Goal: Complete application form

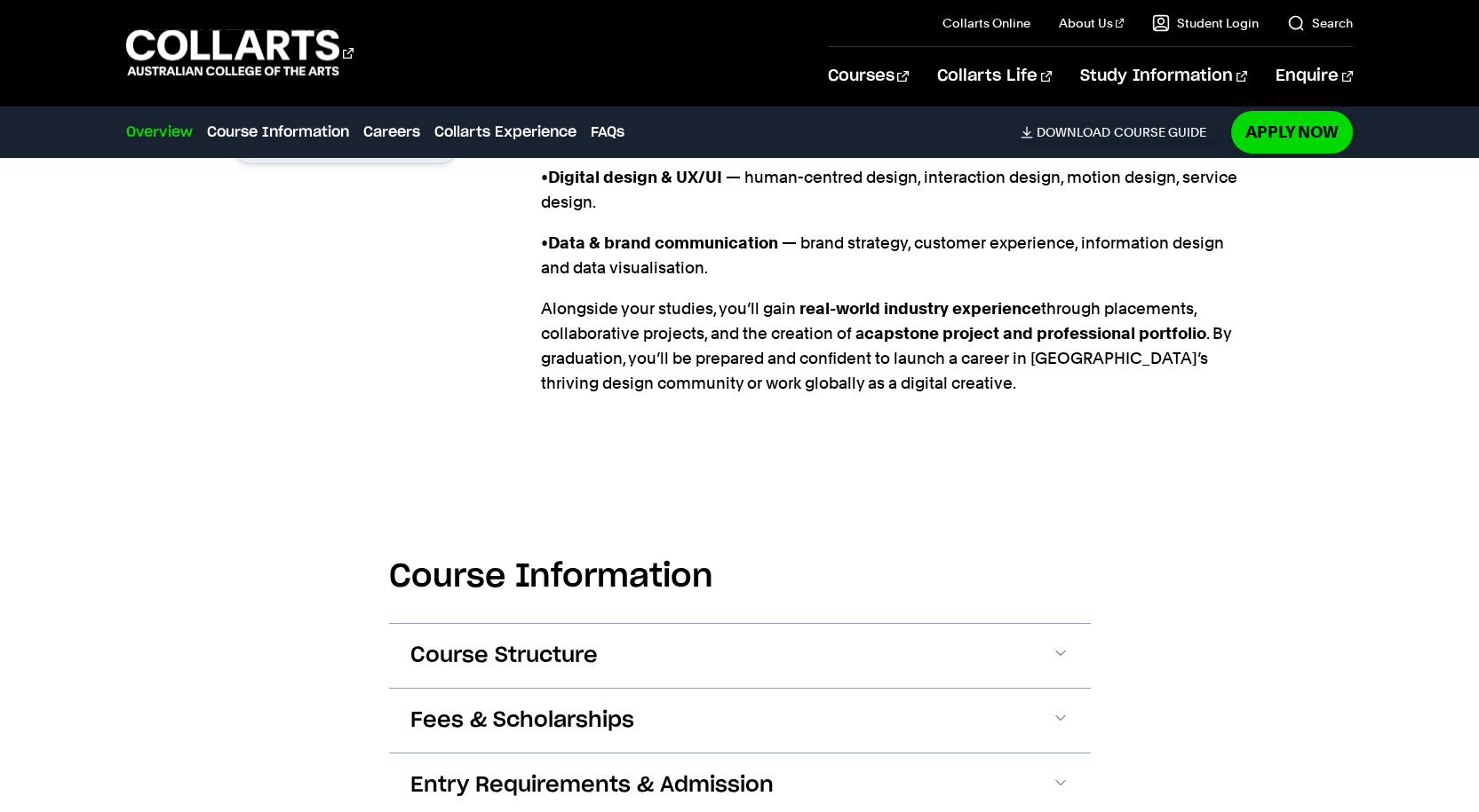
scroll to position [1953, 0]
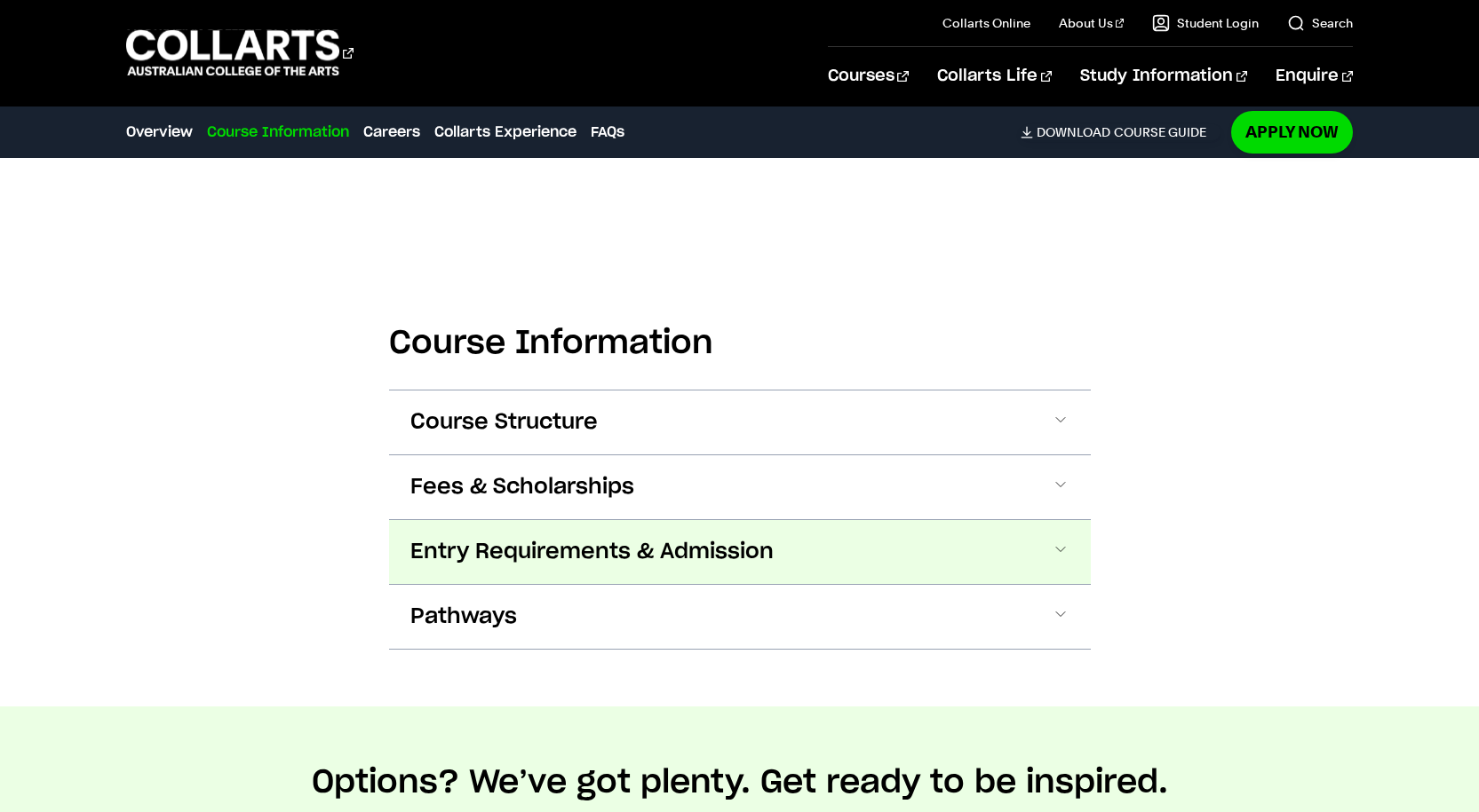
click at [472, 520] on button "Entry Requirements & Admission" at bounding box center [740, 552] width 701 height 64
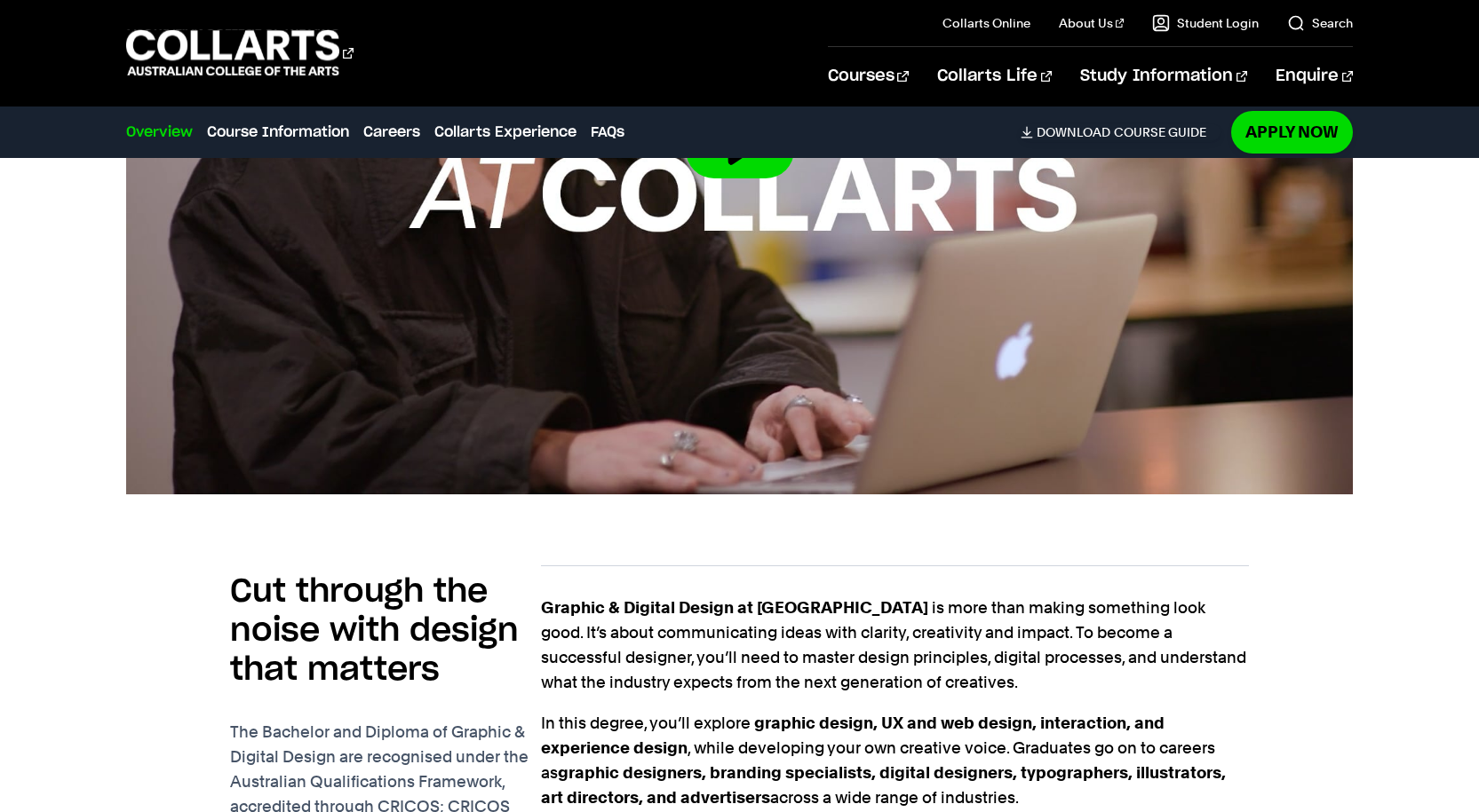
scroll to position [680, 0]
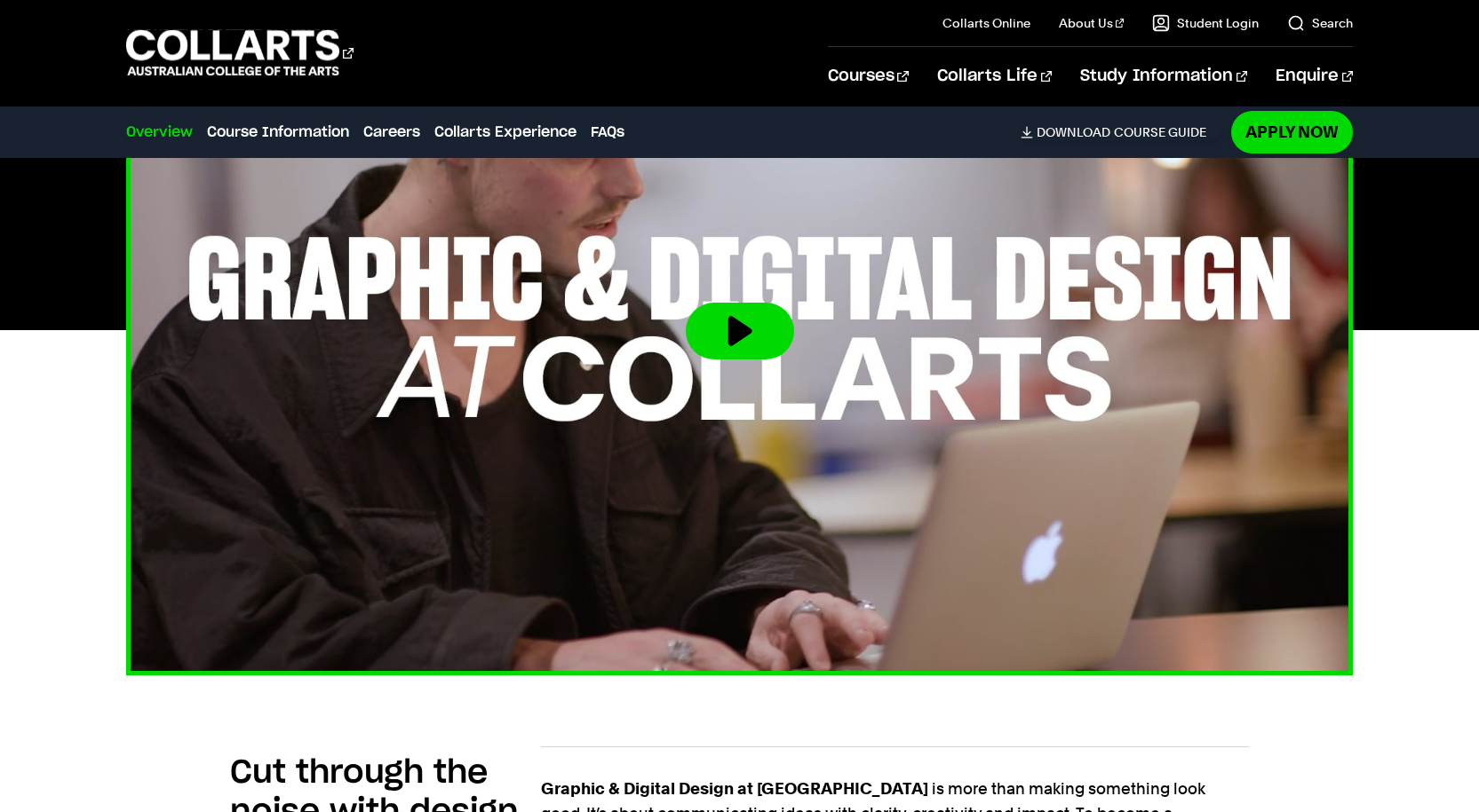
click at [714, 303] on button at bounding box center [740, 331] width 108 height 57
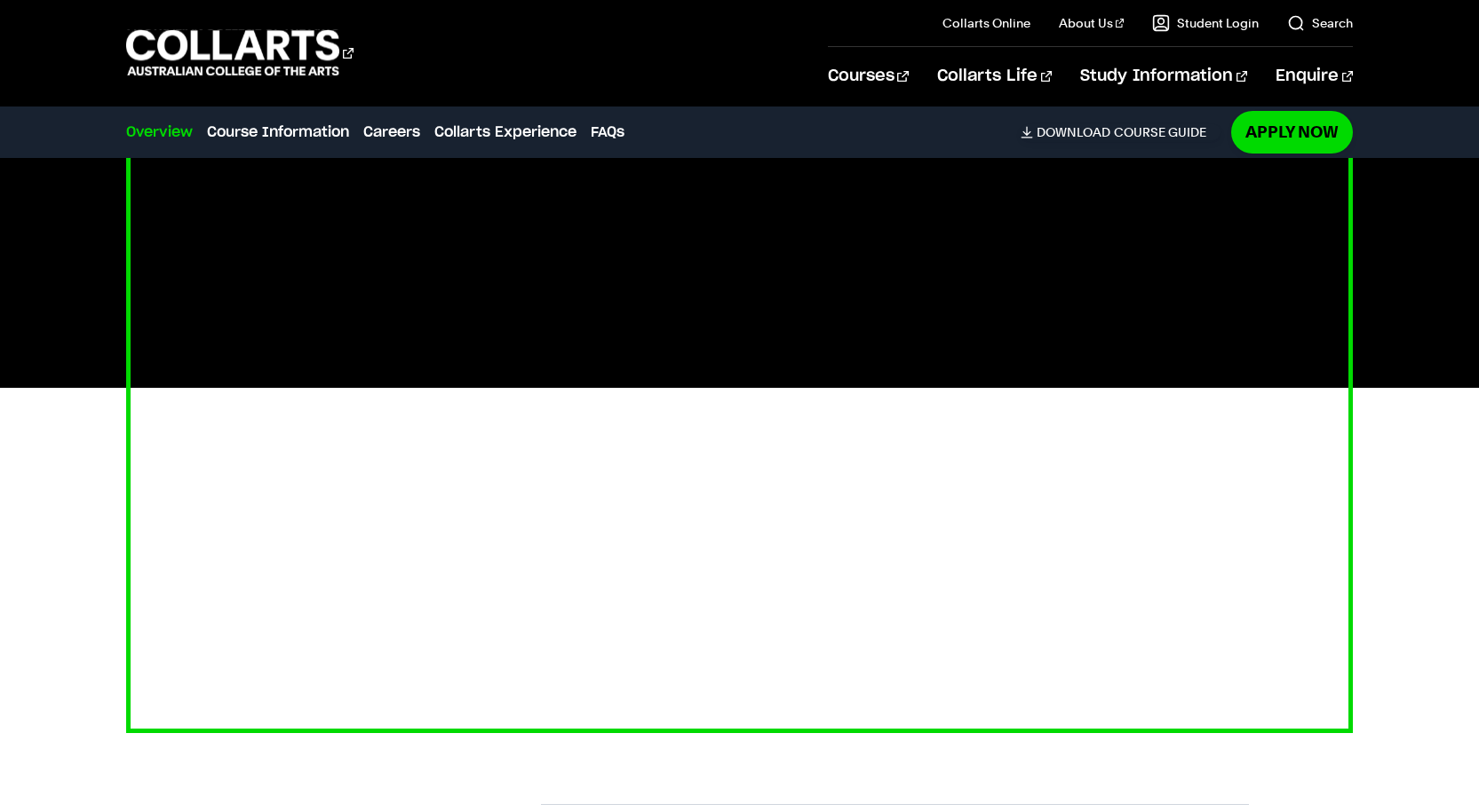
scroll to position [591, 0]
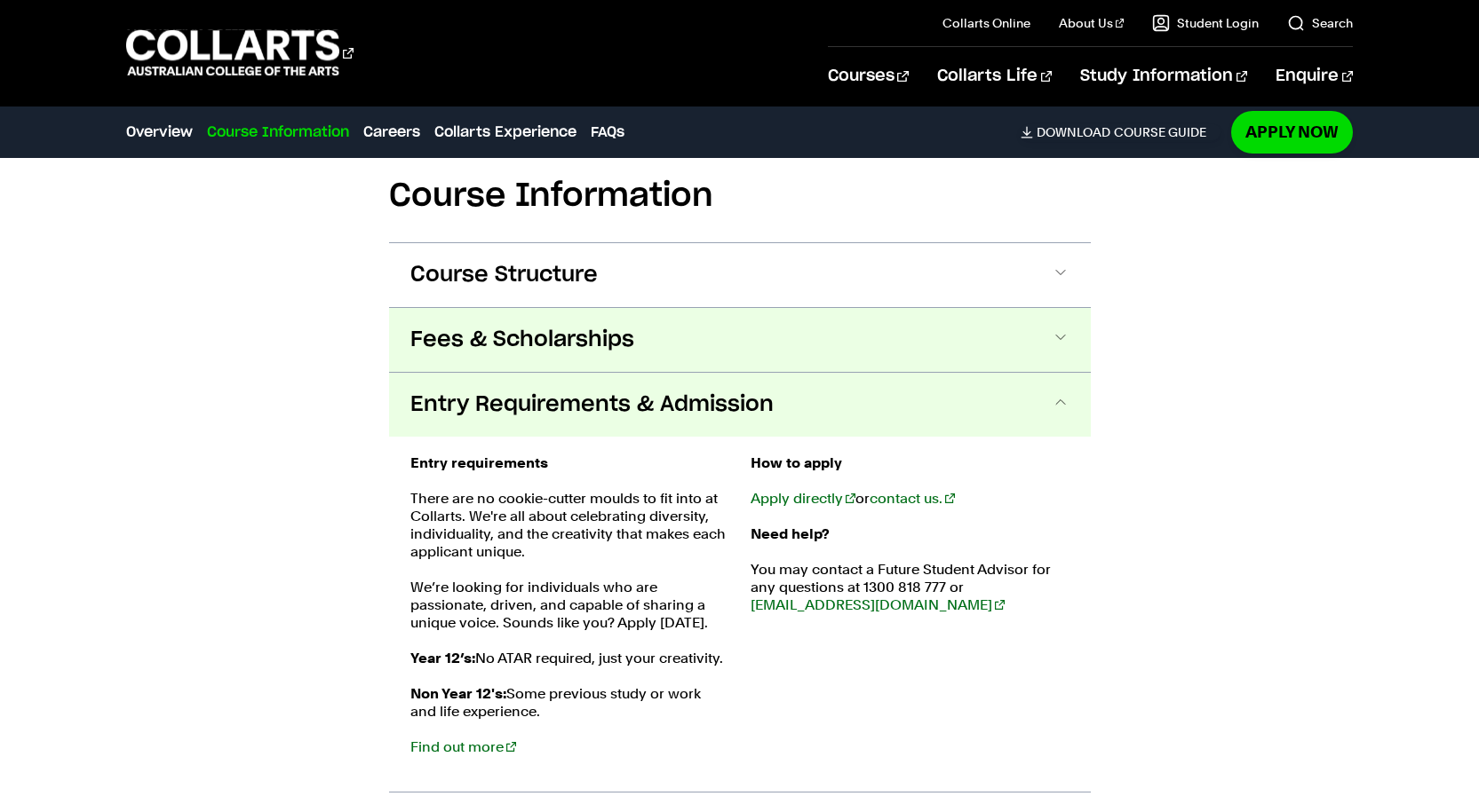
click at [584, 309] on button "Fees & Scholarships" at bounding box center [740, 341] width 701 height 64
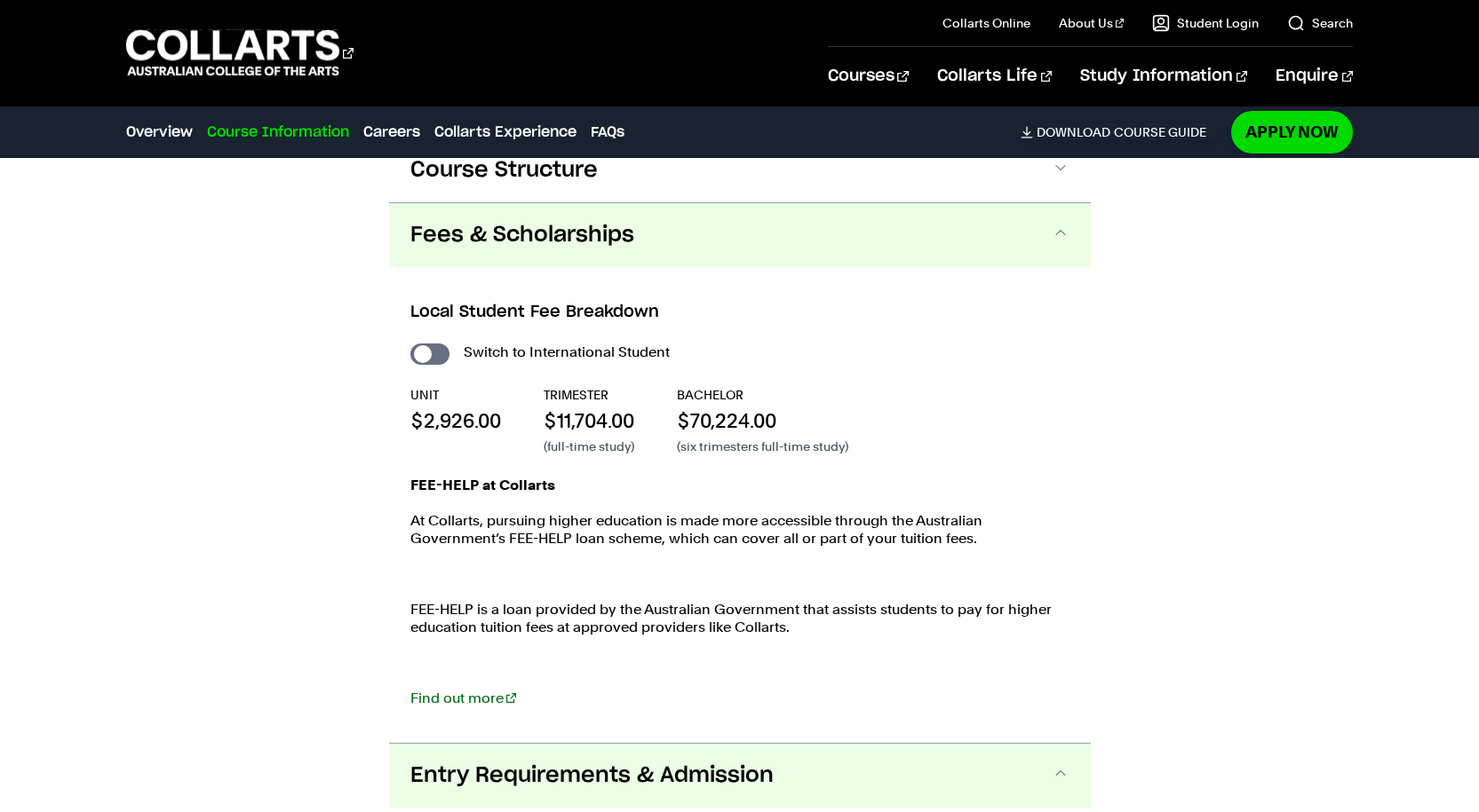
scroll to position [2214, 0]
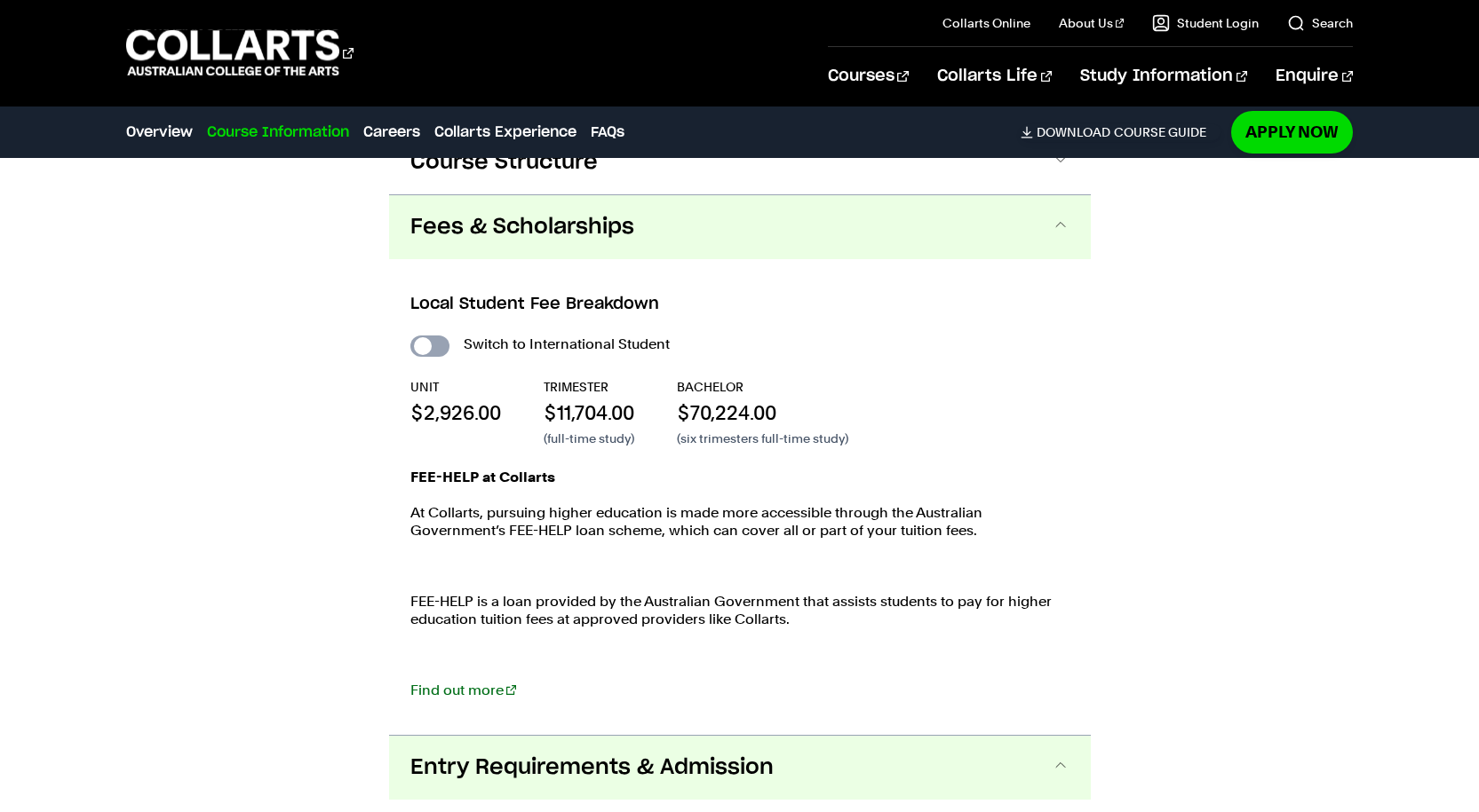
click at [424, 336] on input "International Student" at bounding box center [430, 346] width 39 height 21
checkbox input "true"
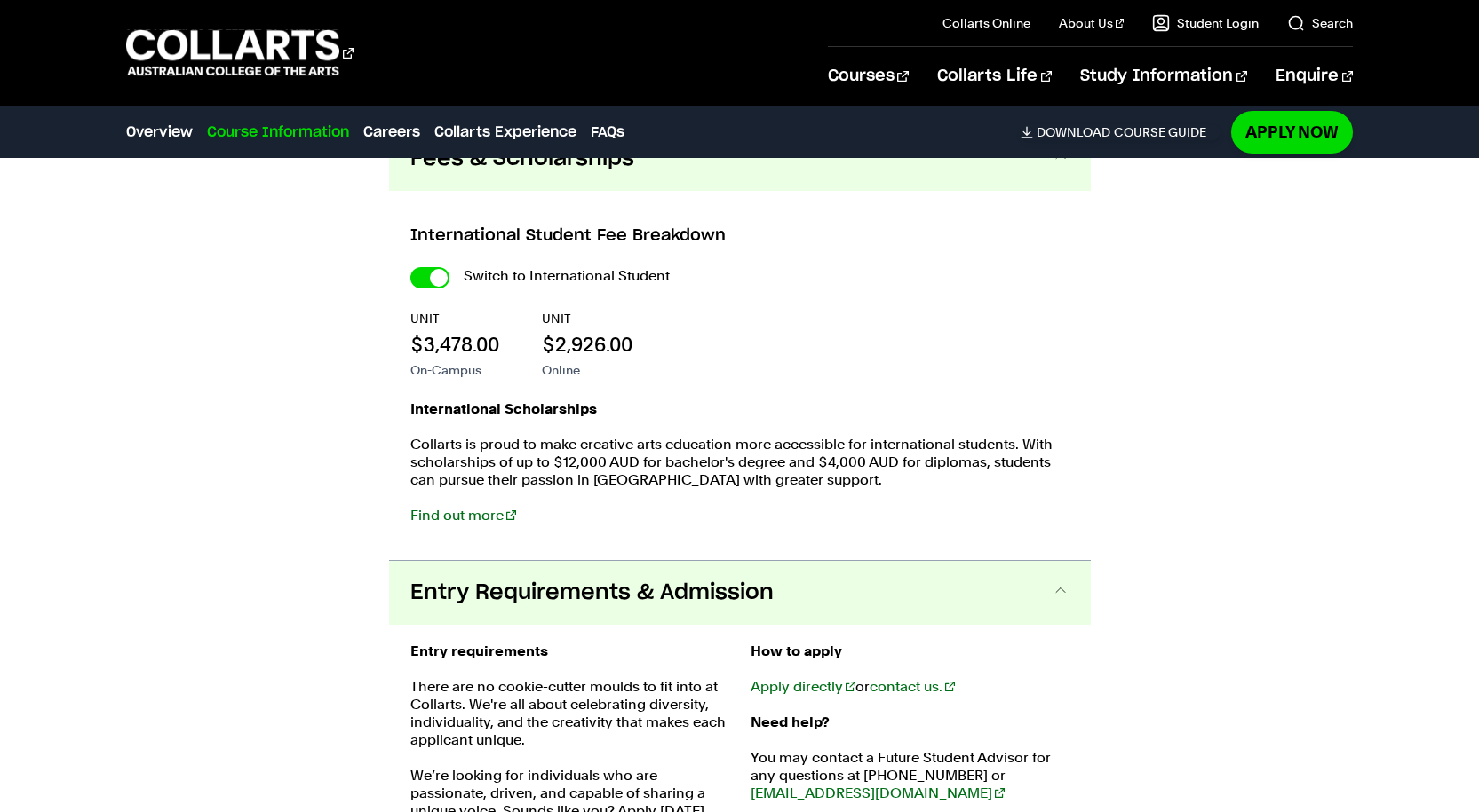
scroll to position [2036, 0]
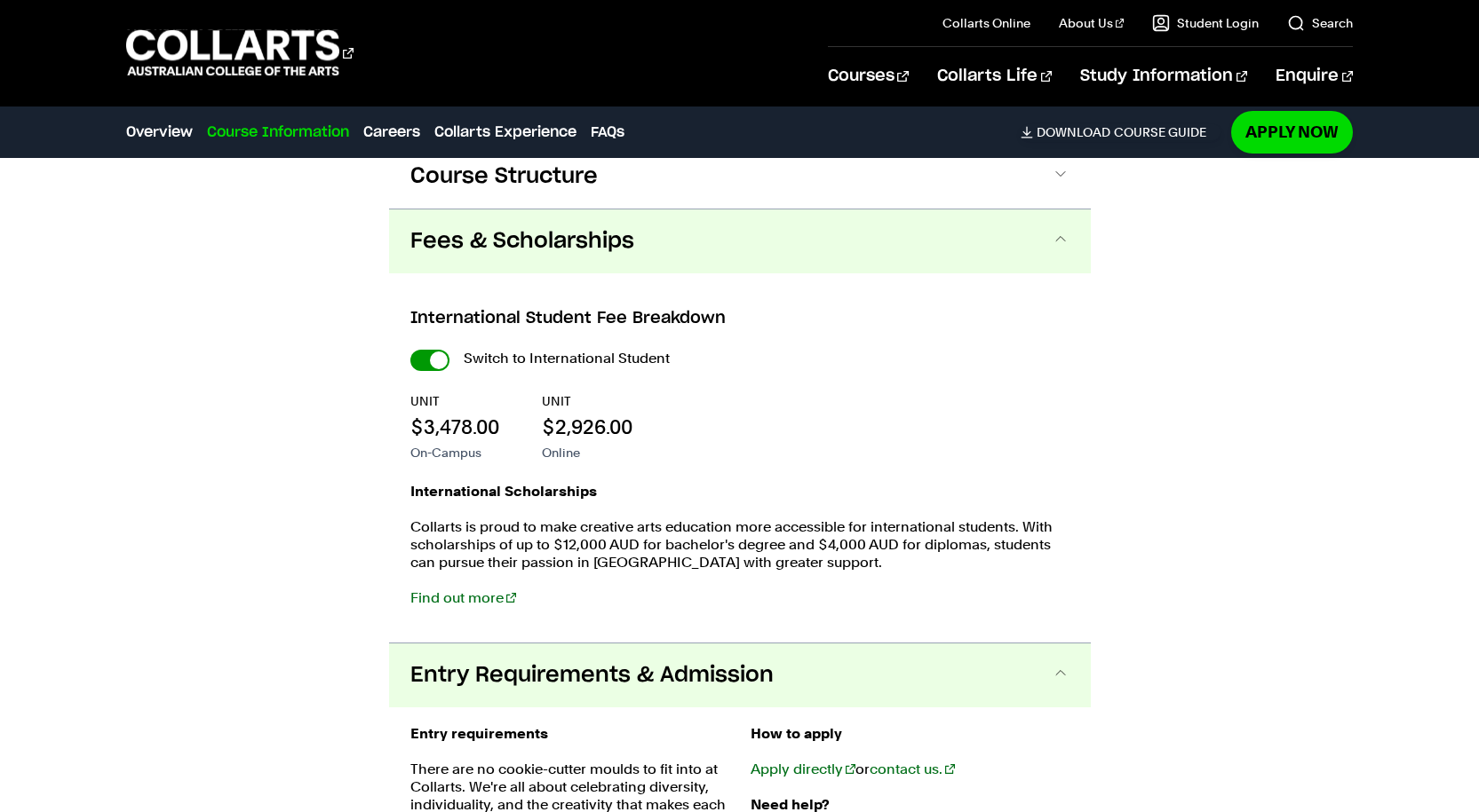
click at [426, 350] on input "International Student" at bounding box center [430, 360] width 39 height 21
checkbox input "false"
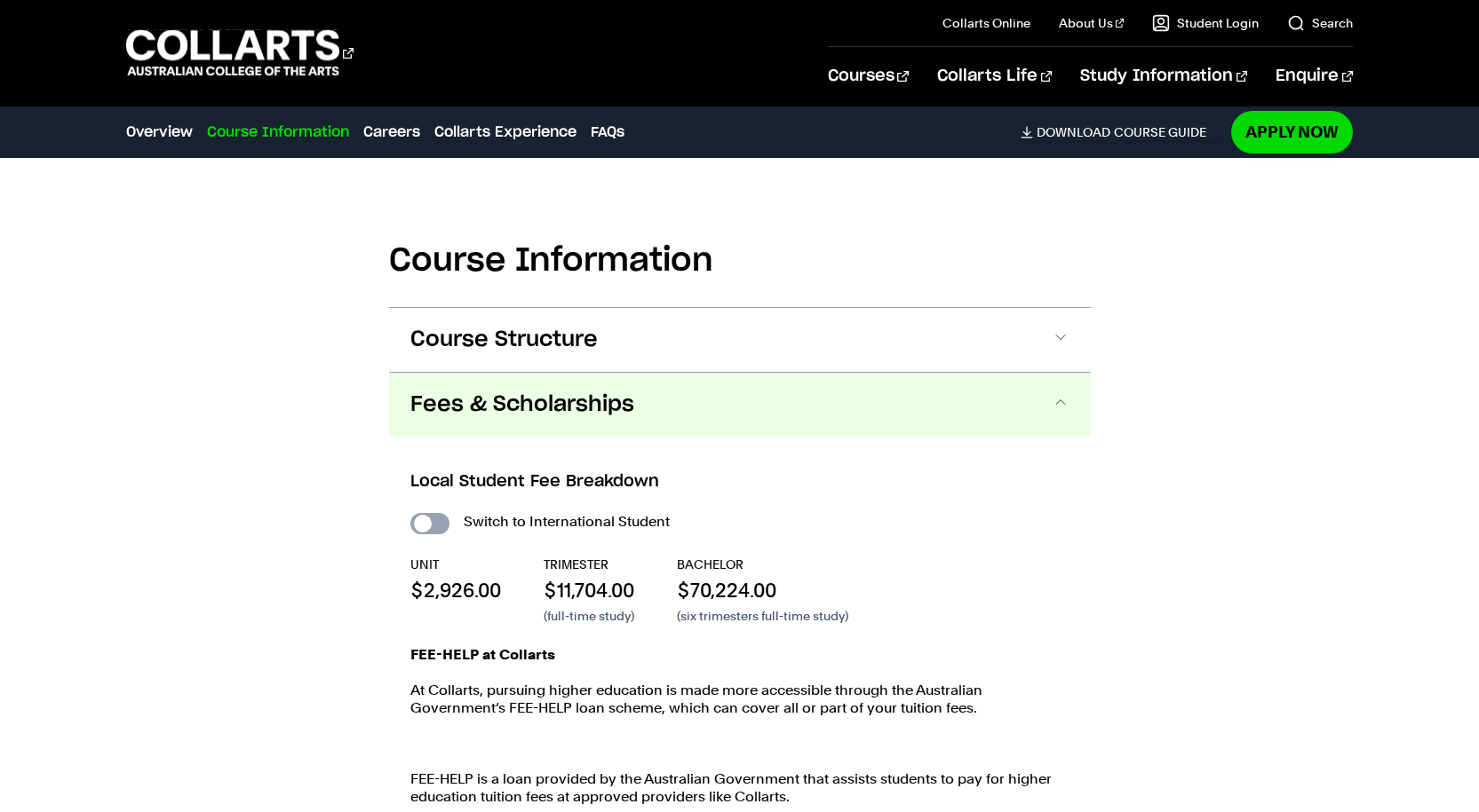
click at [433, 514] on input "International Student" at bounding box center [430, 524] width 39 height 21
checkbox input "true"
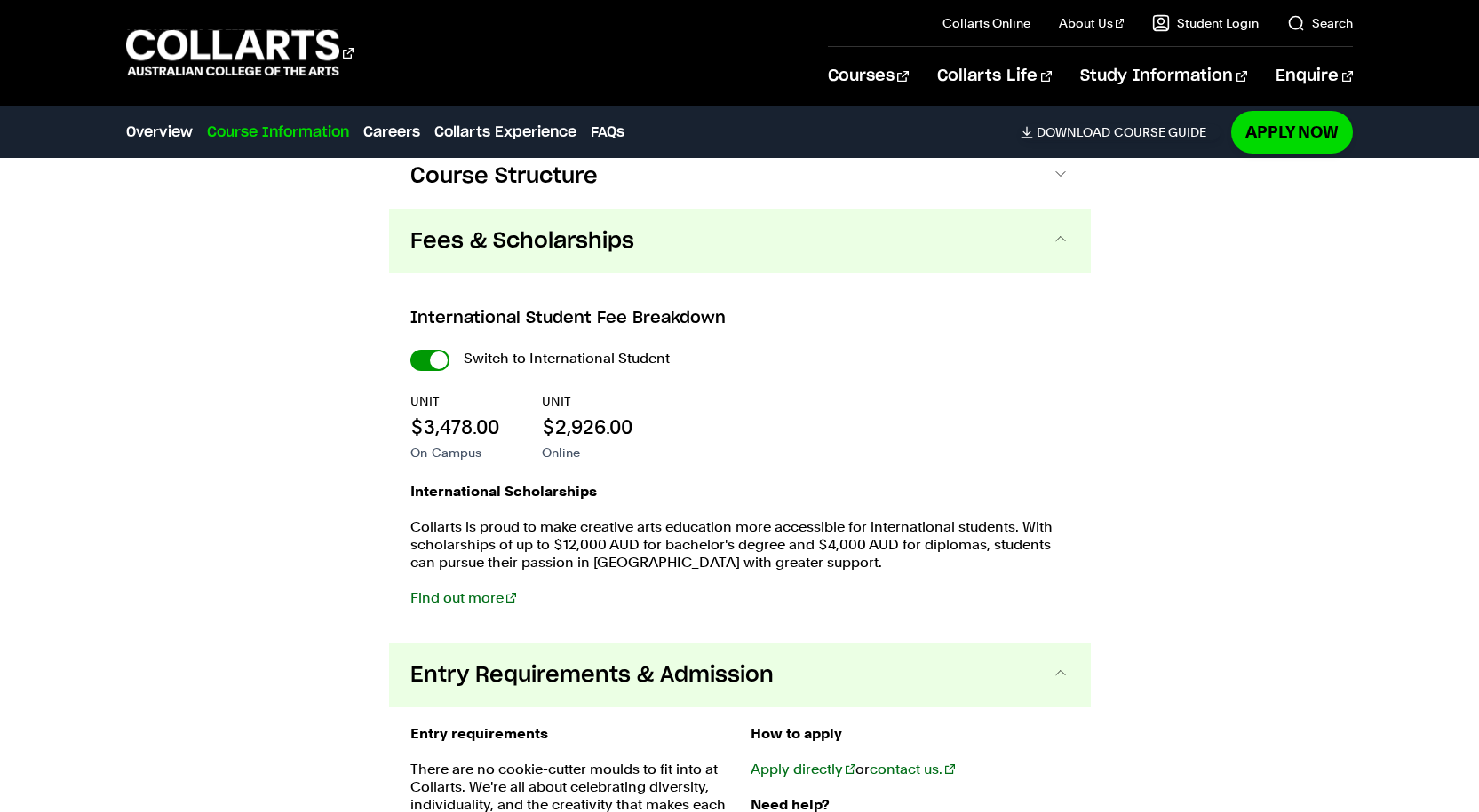
click at [427, 350] on input "International Student" at bounding box center [430, 360] width 39 height 21
checkbox input "false"
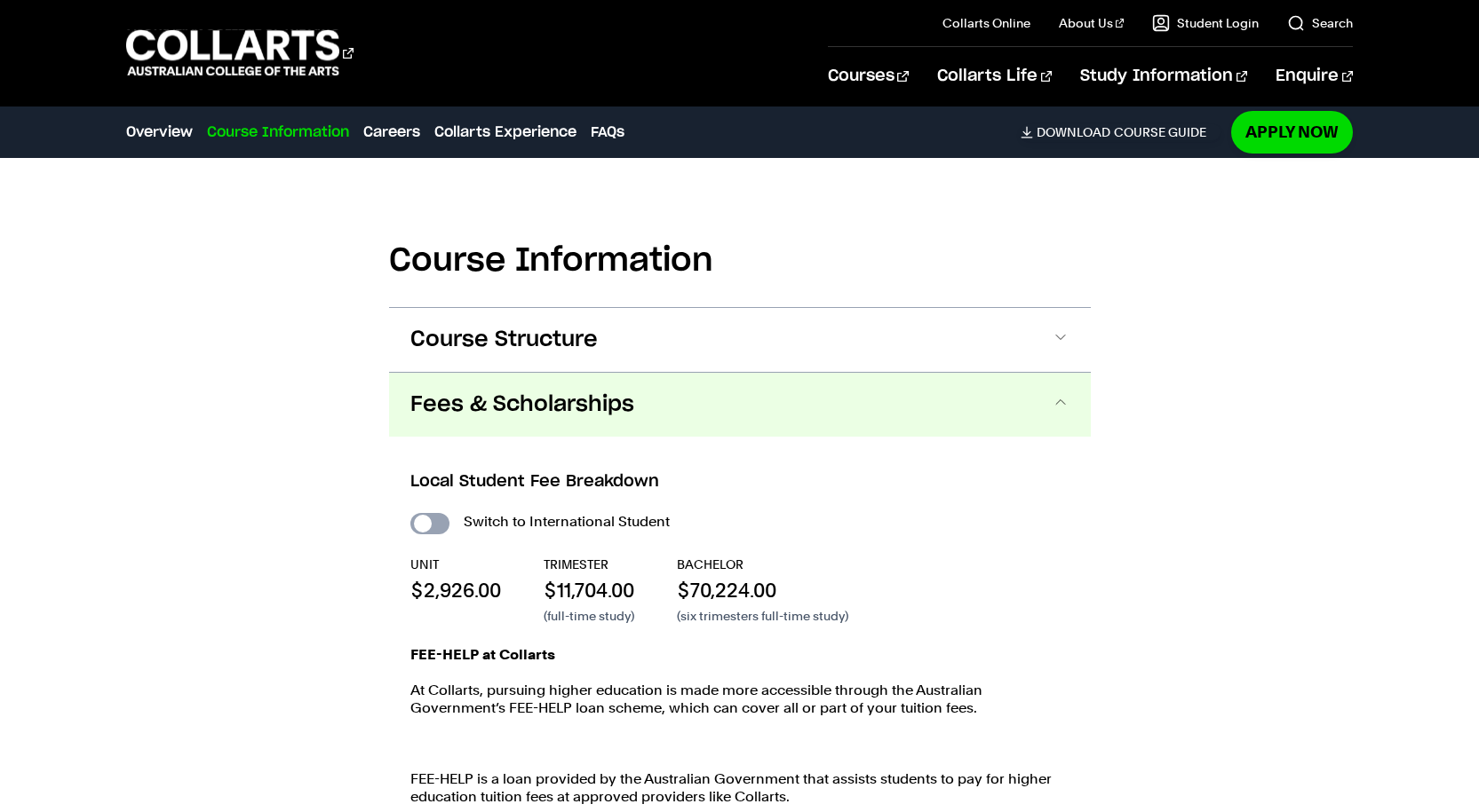
click at [428, 514] on input "International Student" at bounding box center [430, 524] width 39 height 21
checkbox input "true"
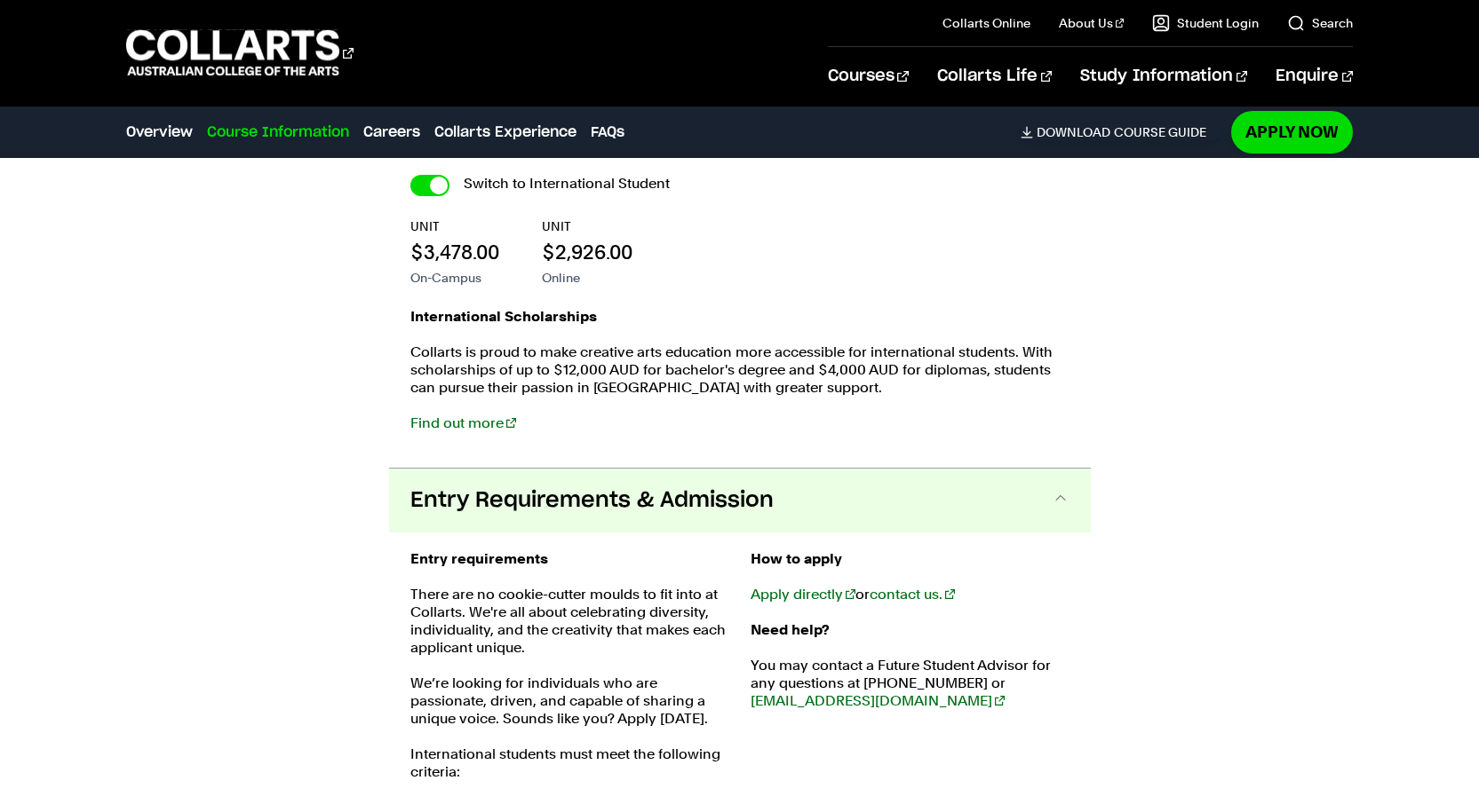
scroll to position [2214, 0]
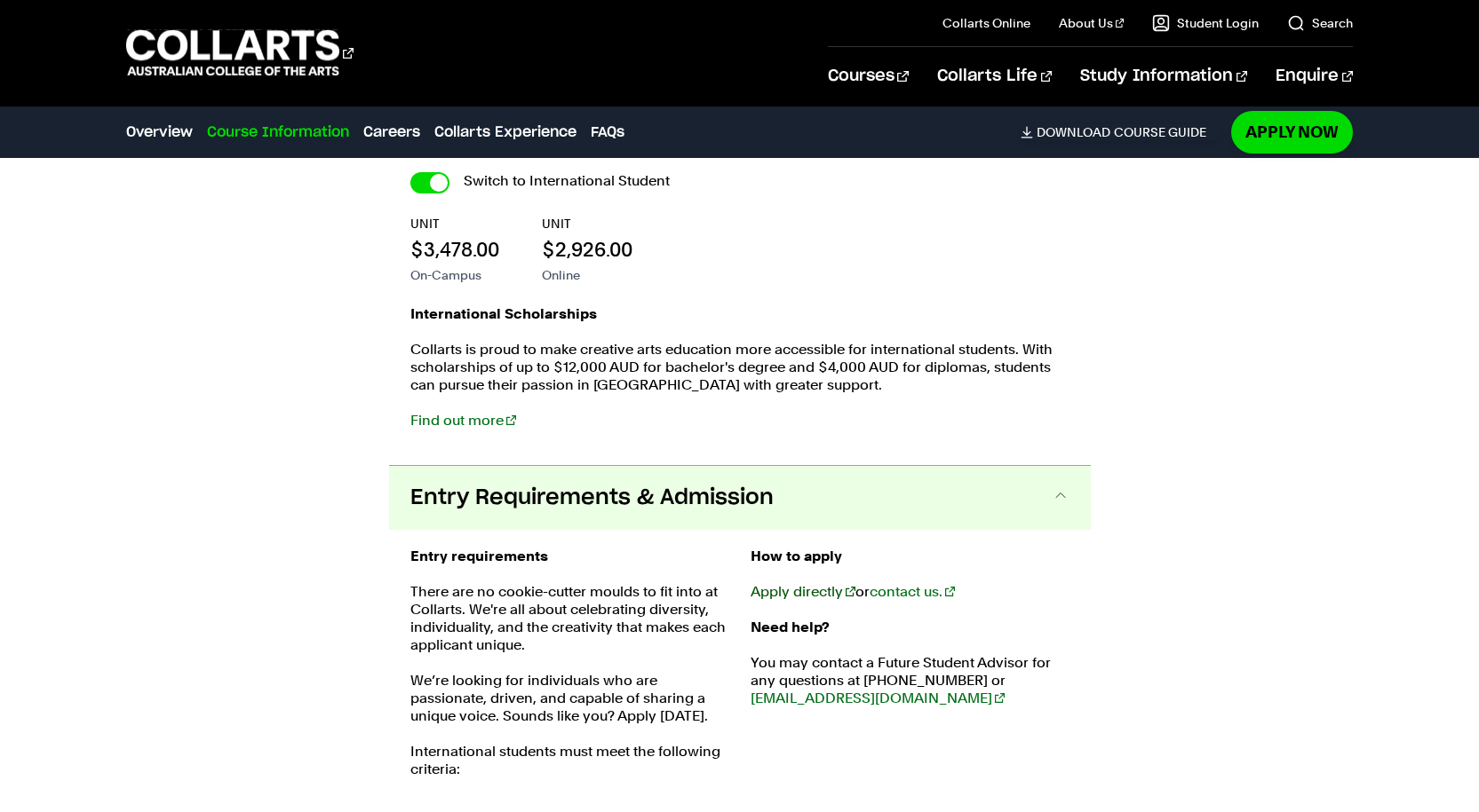
click at [794, 583] on link "Apply directly" at bounding box center [802, 591] width 104 height 16
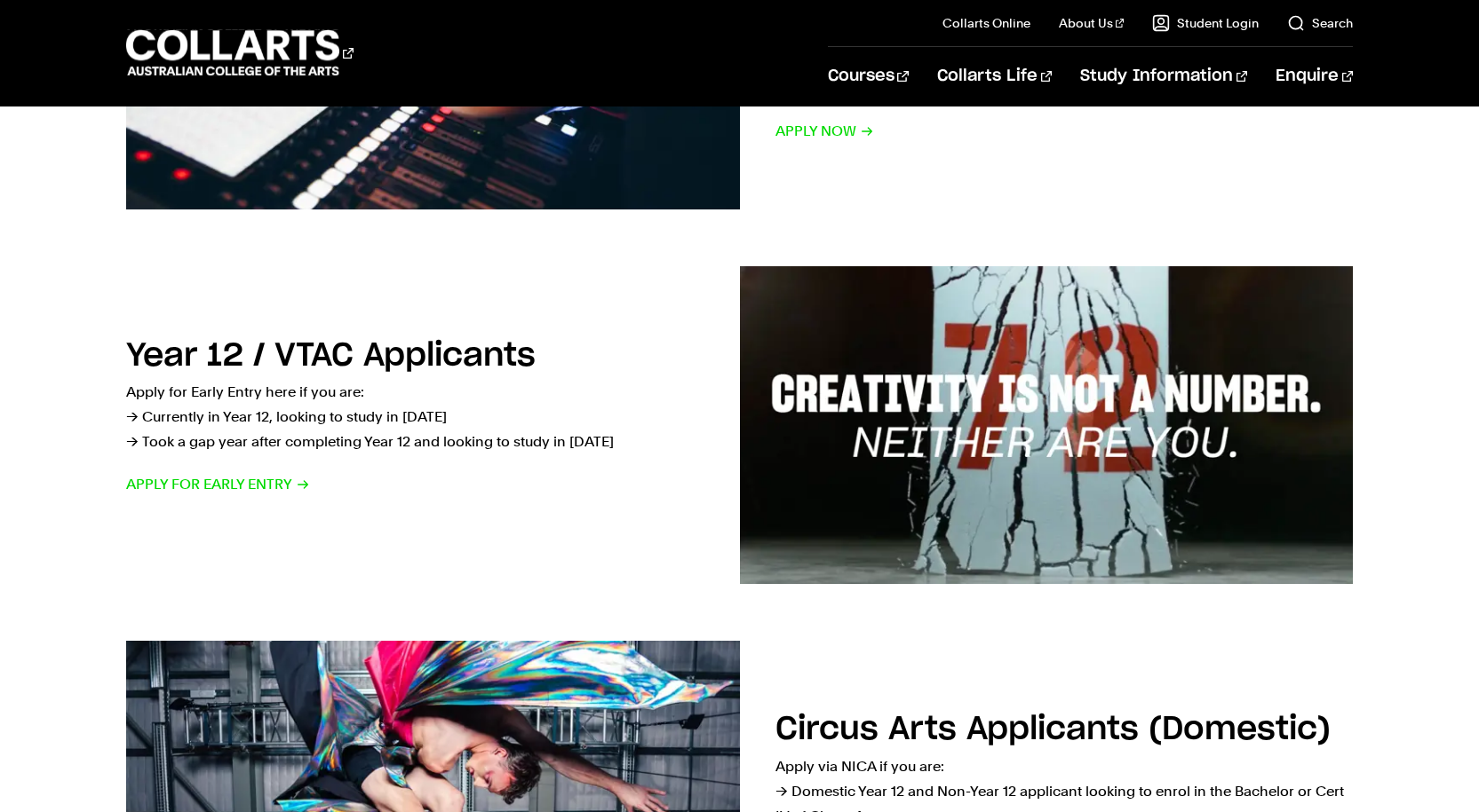
scroll to position [266, 0]
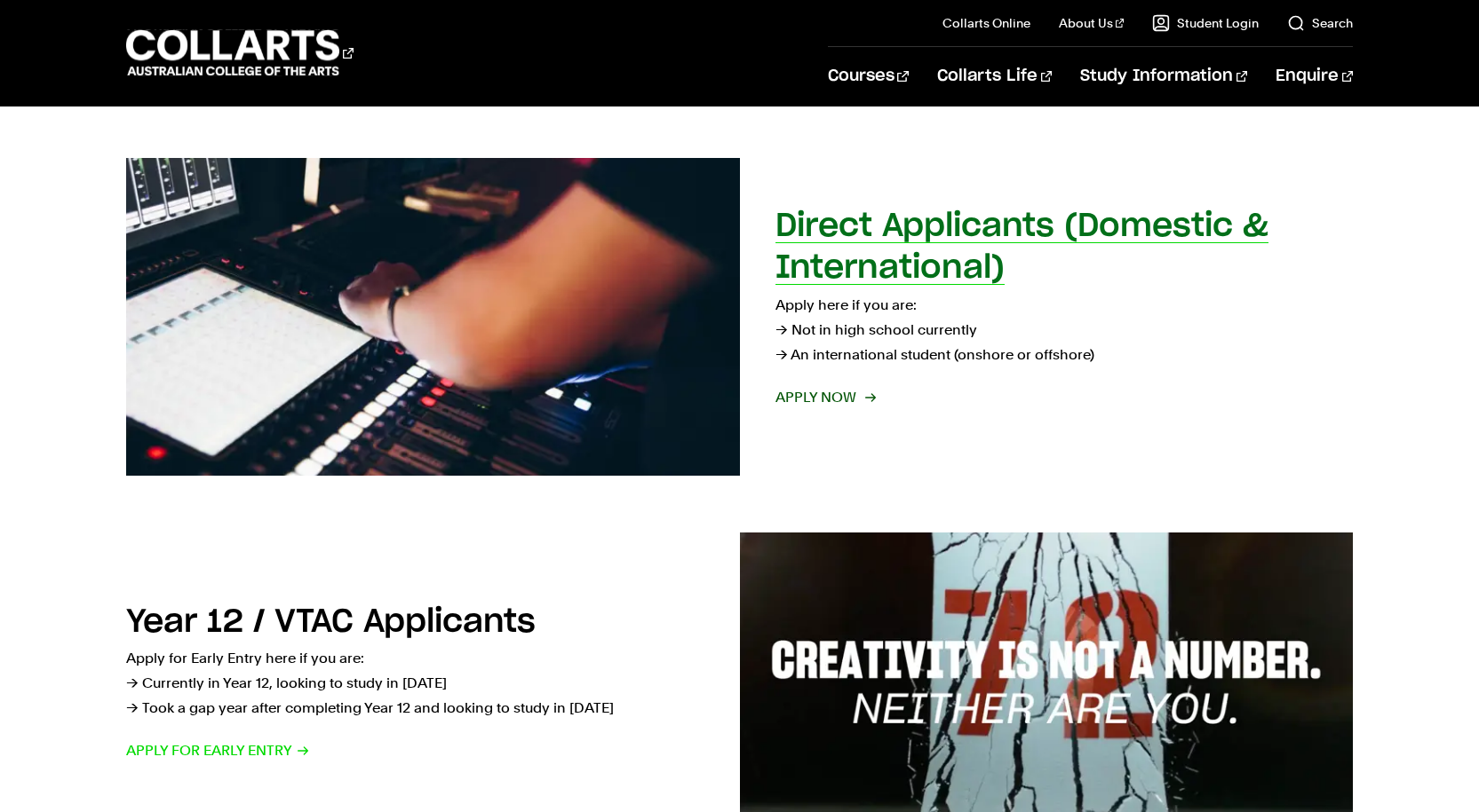
click at [830, 402] on span "Apply now" at bounding box center [825, 397] width 99 height 25
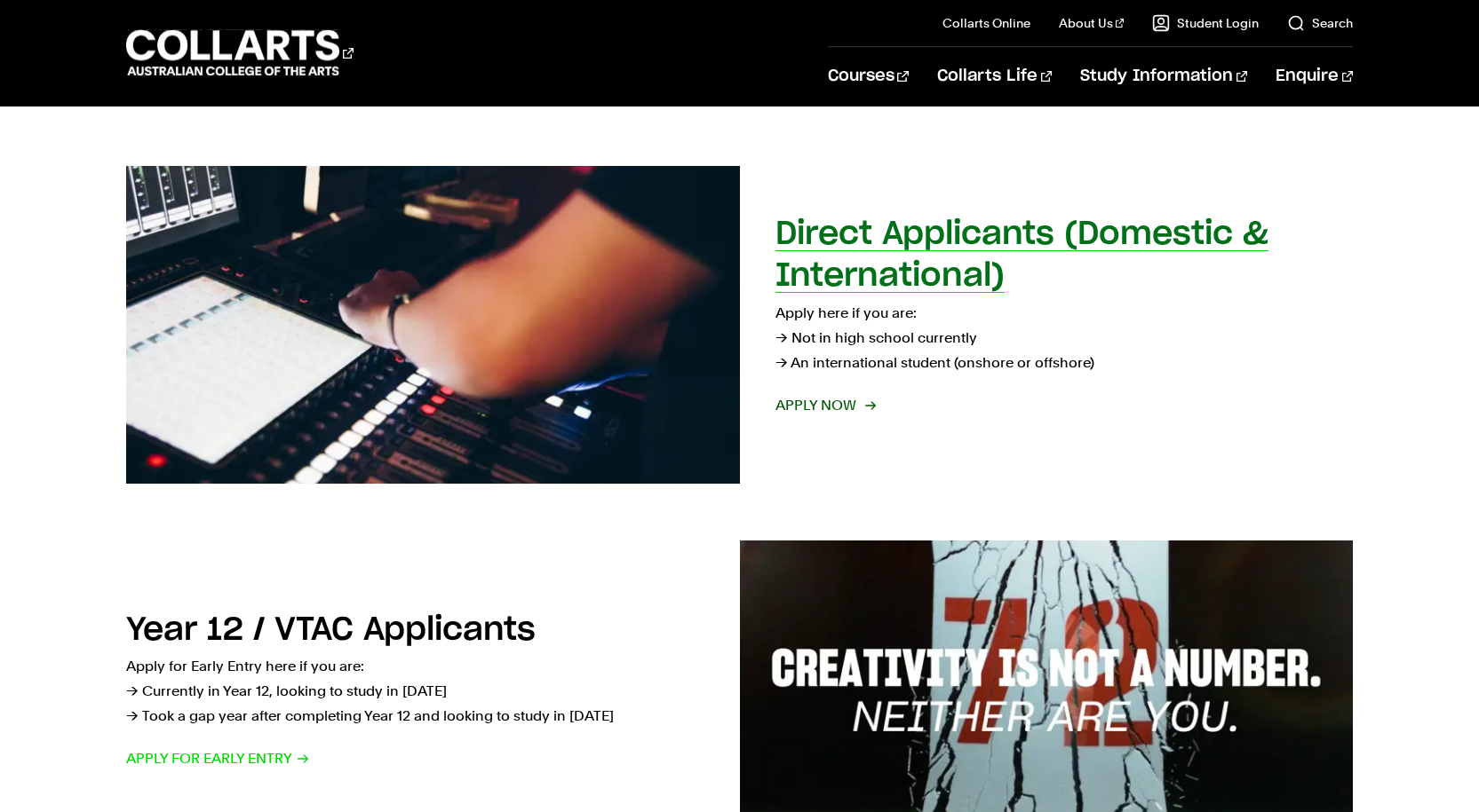
scroll to position [178, 0]
